Goal: Information Seeking & Learning: Learn about a topic

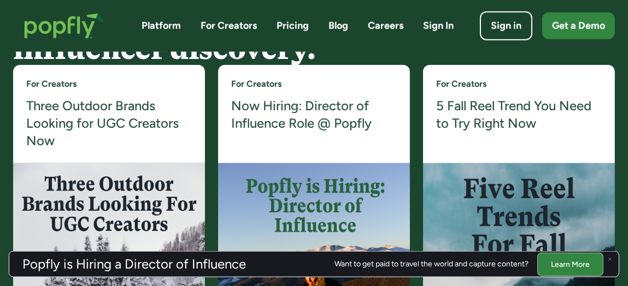
scroll to position [2076, 0]
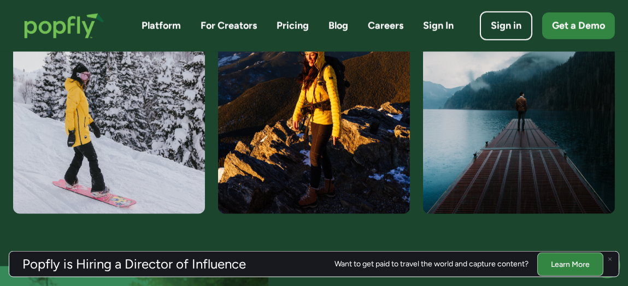
click at [113, 134] on img at bounding box center [109, 77] width 192 height 273
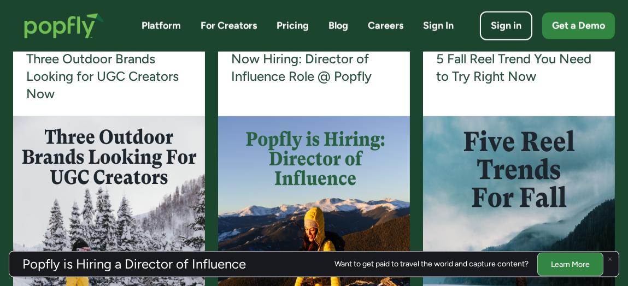
scroll to position [2131, 0]
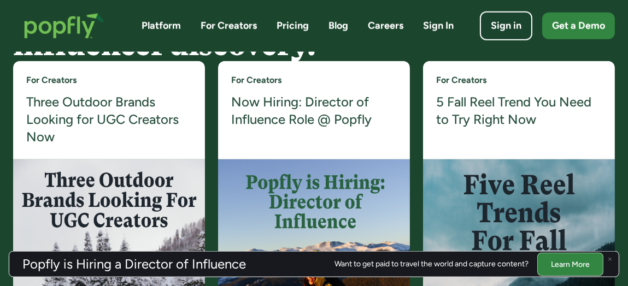
click at [110, 107] on h4 "Three Outdoor Brands Looking for UGC Creators Now" at bounding box center [109, 119] width 166 height 53
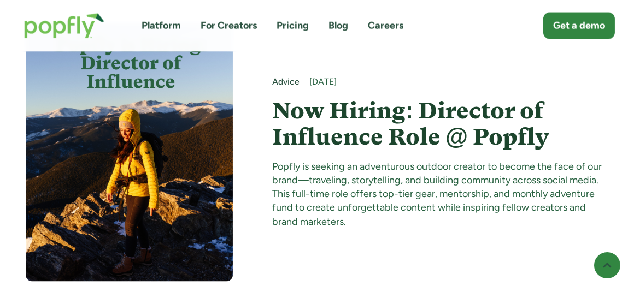
scroll to position [3333, 0]
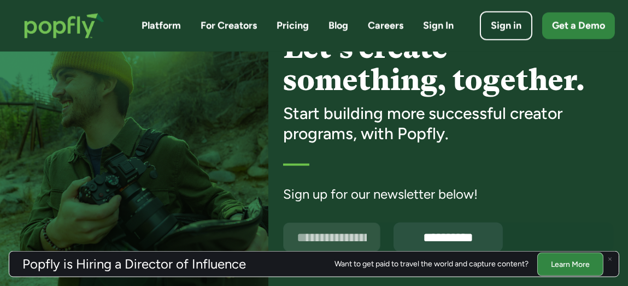
scroll to position [2623, 0]
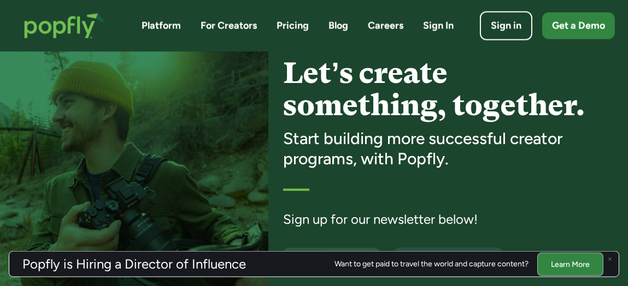
click at [160, 25] on link "Platform" at bounding box center [161, 26] width 39 height 14
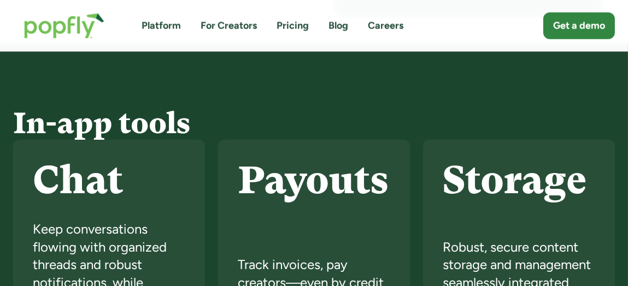
scroll to position [2281, 0]
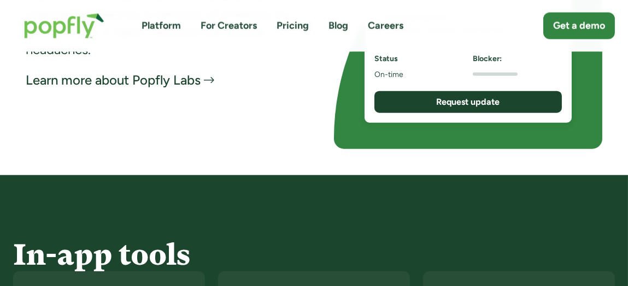
click at [223, 29] on link "For Creators" at bounding box center [229, 26] width 56 height 14
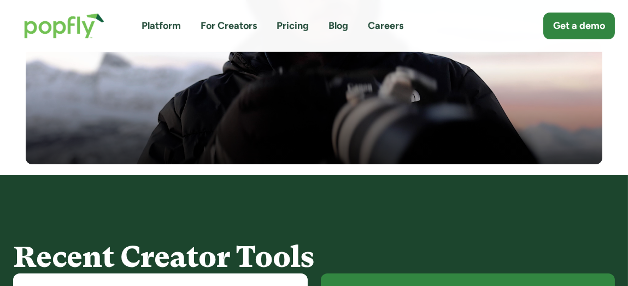
scroll to position [109, 0]
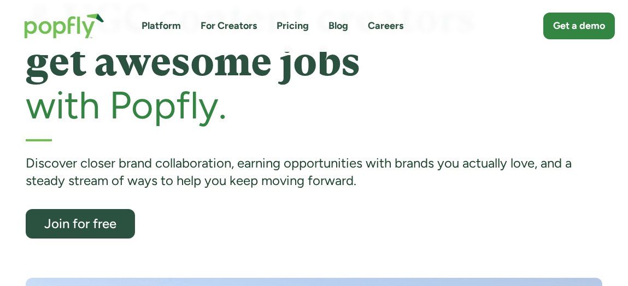
click at [210, 156] on div "Discover closer brand collaboration, earning opportunities with brands you actu…" at bounding box center [314, 173] width 577 height 36
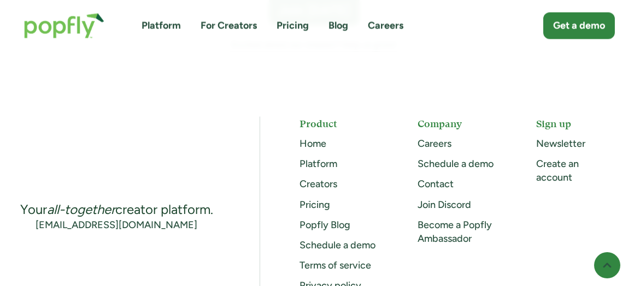
scroll to position [3169, 0]
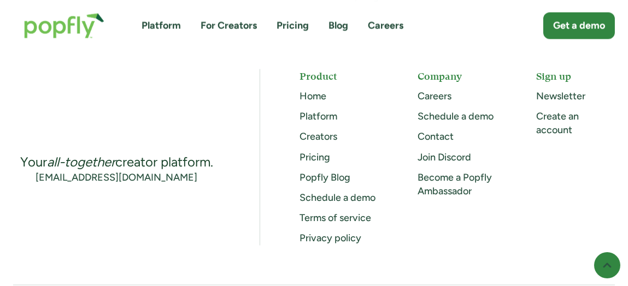
click at [322, 110] on link "Platform" at bounding box center [318, 116] width 38 height 12
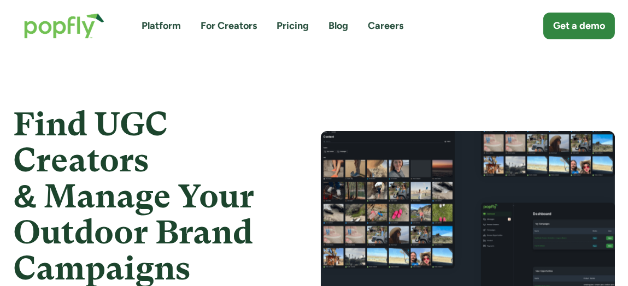
click at [557, 27] on div "Get a demo" at bounding box center [579, 26] width 52 height 14
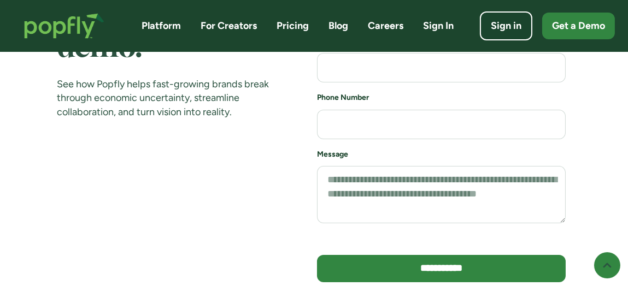
scroll to position [218, 0]
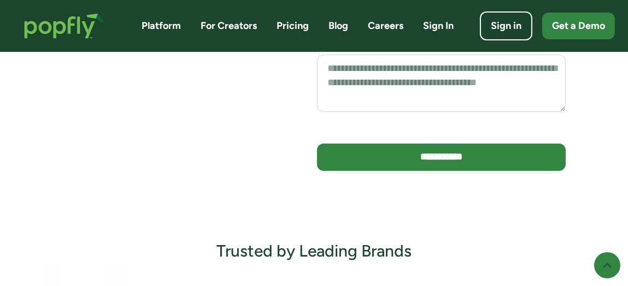
click at [325, 210] on body "**********" at bounding box center [314, 279] width 628 height 994
